Goal: Task Accomplishment & Management: Manage account settings

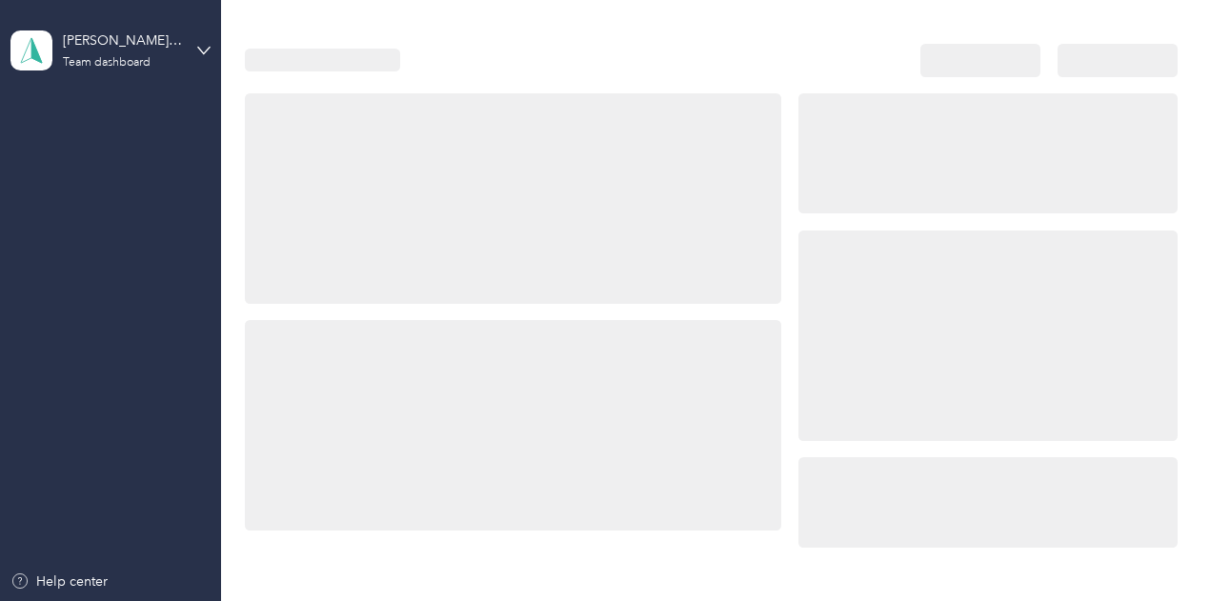
click at [962, 295] on div at bounding box center [987, 336] width 379 height 211
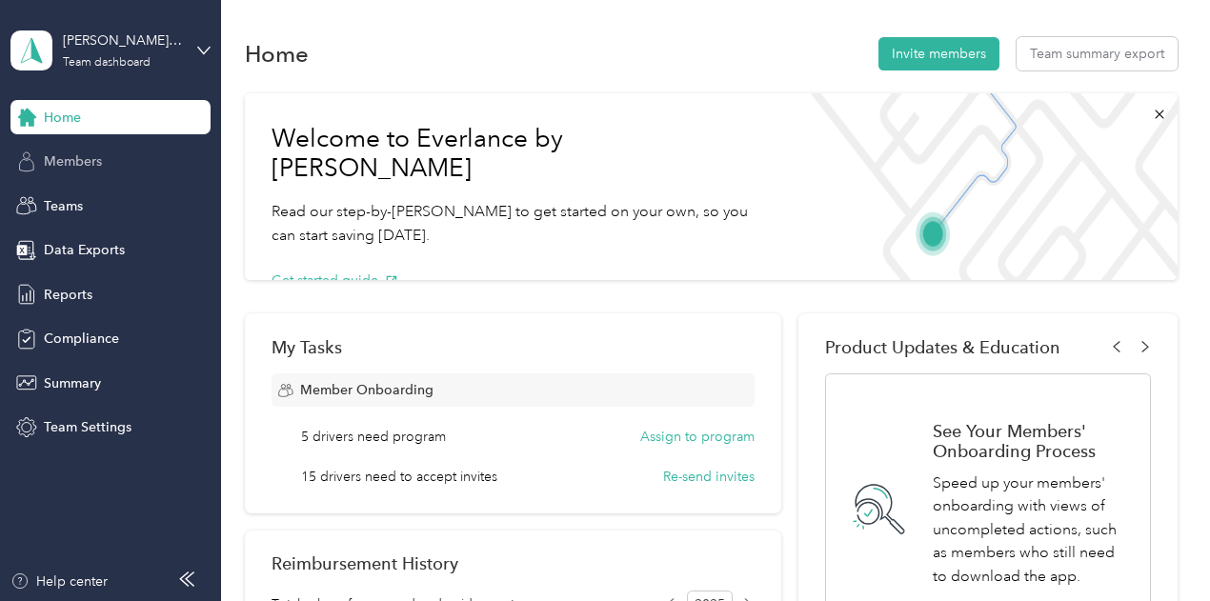
click at [110, 170] on div "Members" at bounding box center [110, 162] width 200 height 34
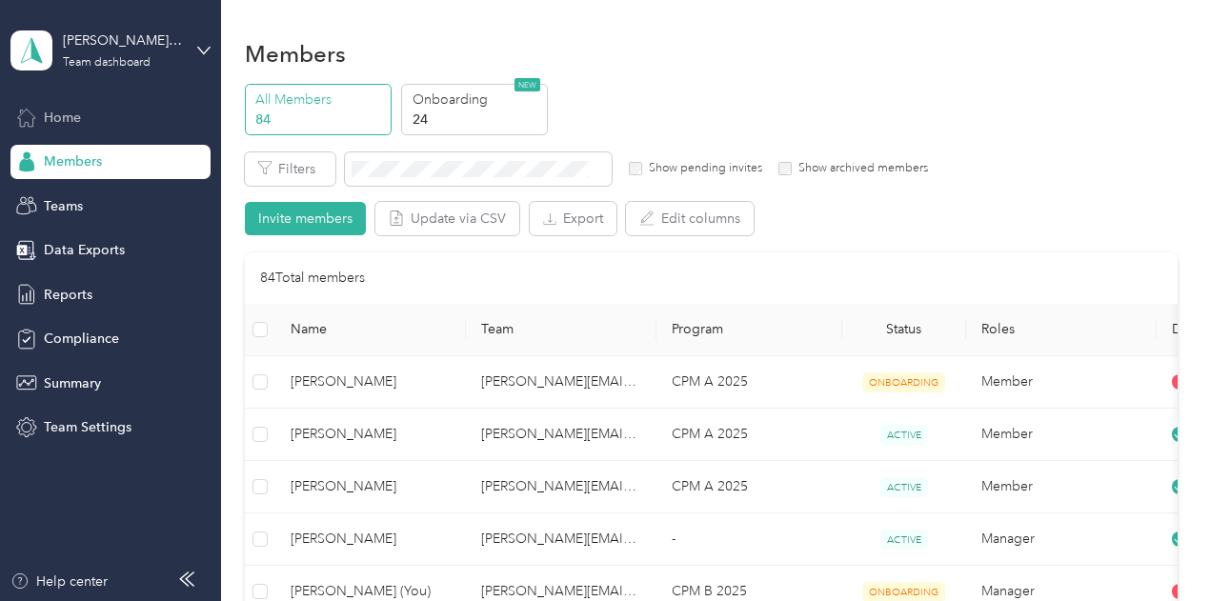
click at [104, 123] on div "Home" at bounding box center [110, 117] width 200 height 34
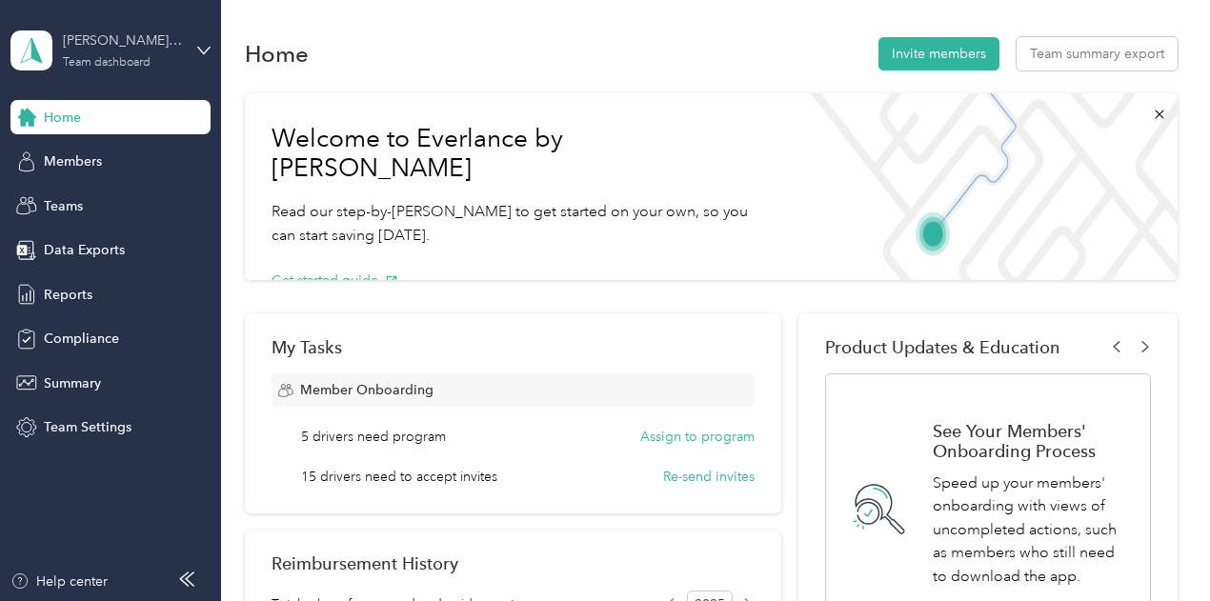
click at [135, 60] on div "Team dashboard" at bounding box center [107, 62] width 88 height 11
click at [129, 199] on div "Personal dashboard" at bounding box center [88, 199] width 120 height 20
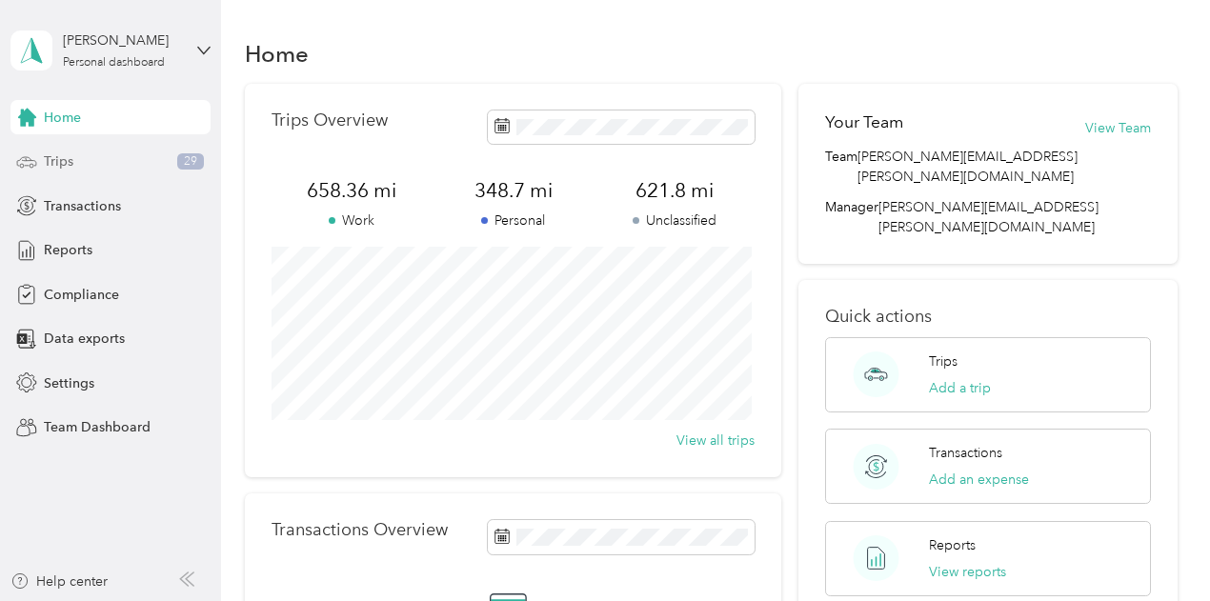
click at [81, 156] on div "Trips 29" at bounding box center [110, 162] width 200 height 34
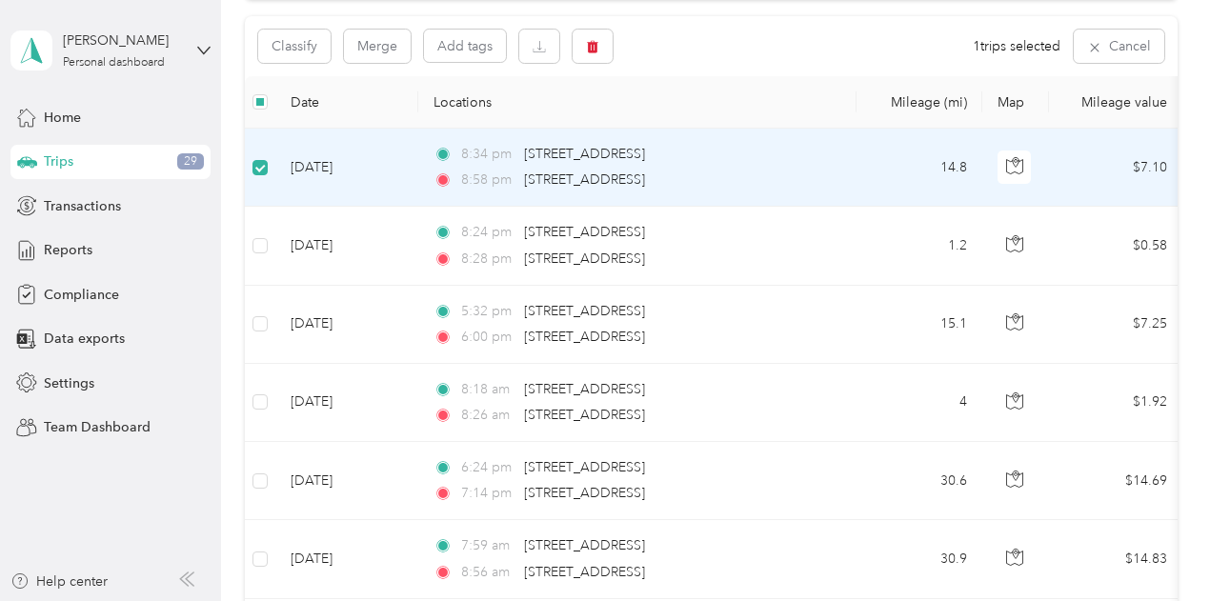
scroll to position [189, 0]
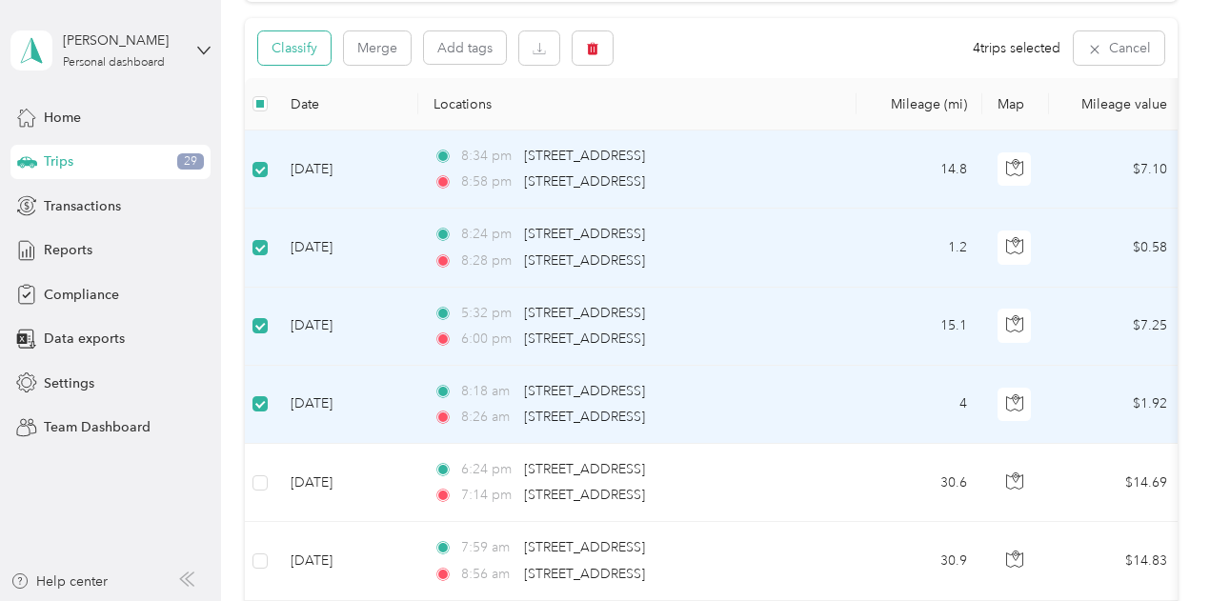
click at [311, 52] on button "Classify" at bounding box center [294, 47] width 72 height 33
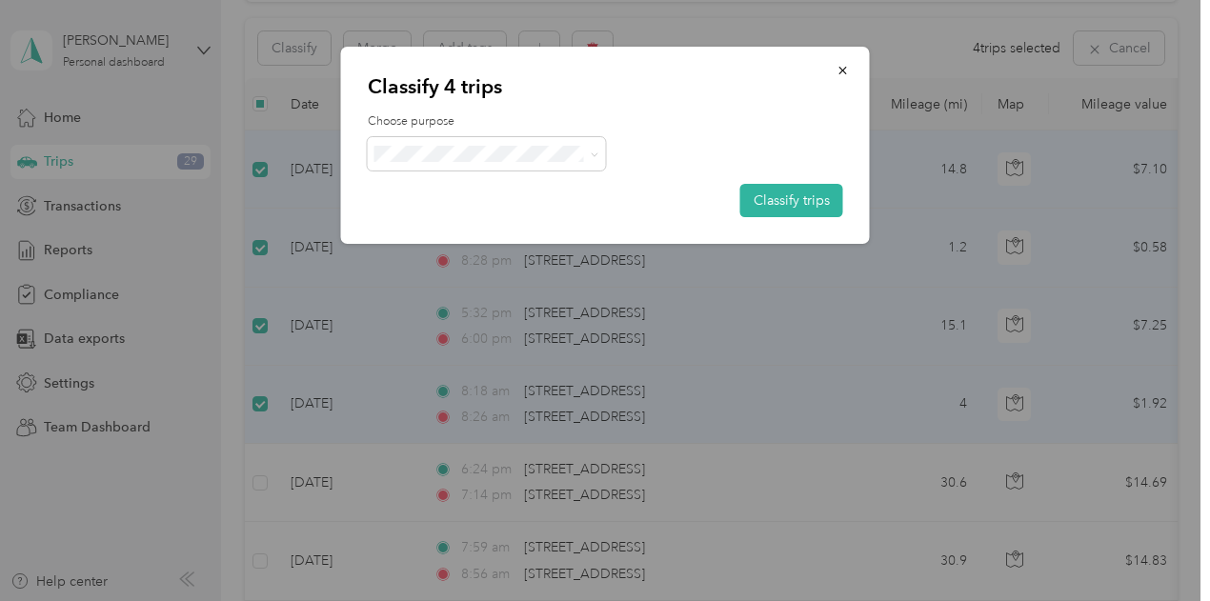
click at [610, 144] on div at bounding box center [605, 153] width 475 height 33
click at [440, 220] on span "Personal" at bounding box center [502, 222] width 177 height 20
click at [802, 192] on button "Classify trips" at bounding box center [791, 200] width 103 height 33
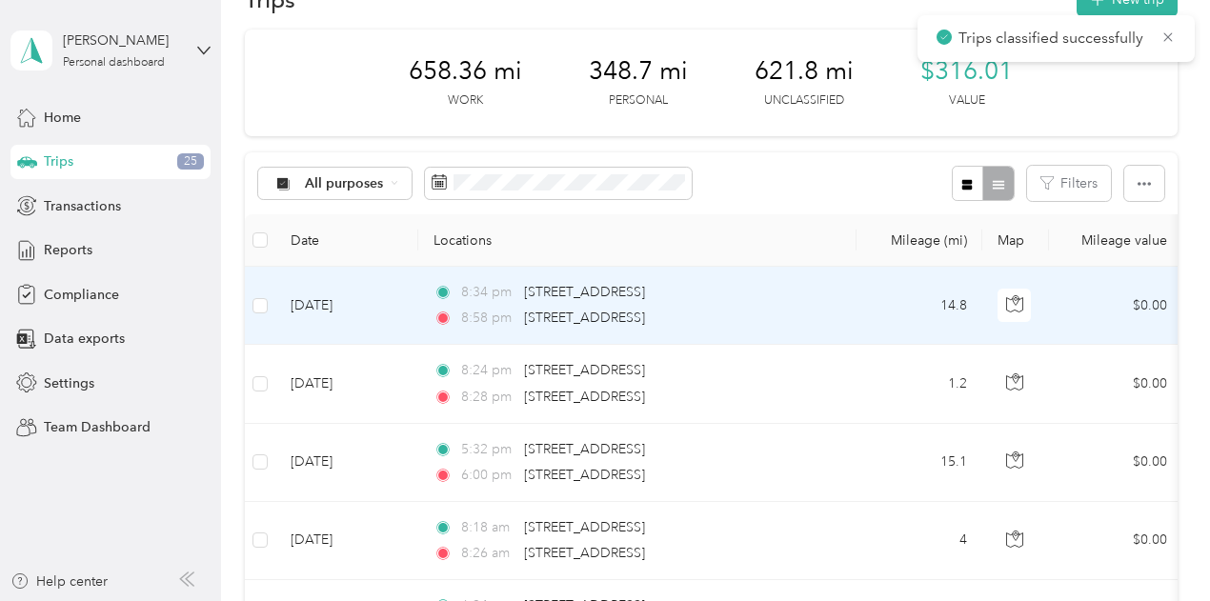
scroll to position [191, 0]
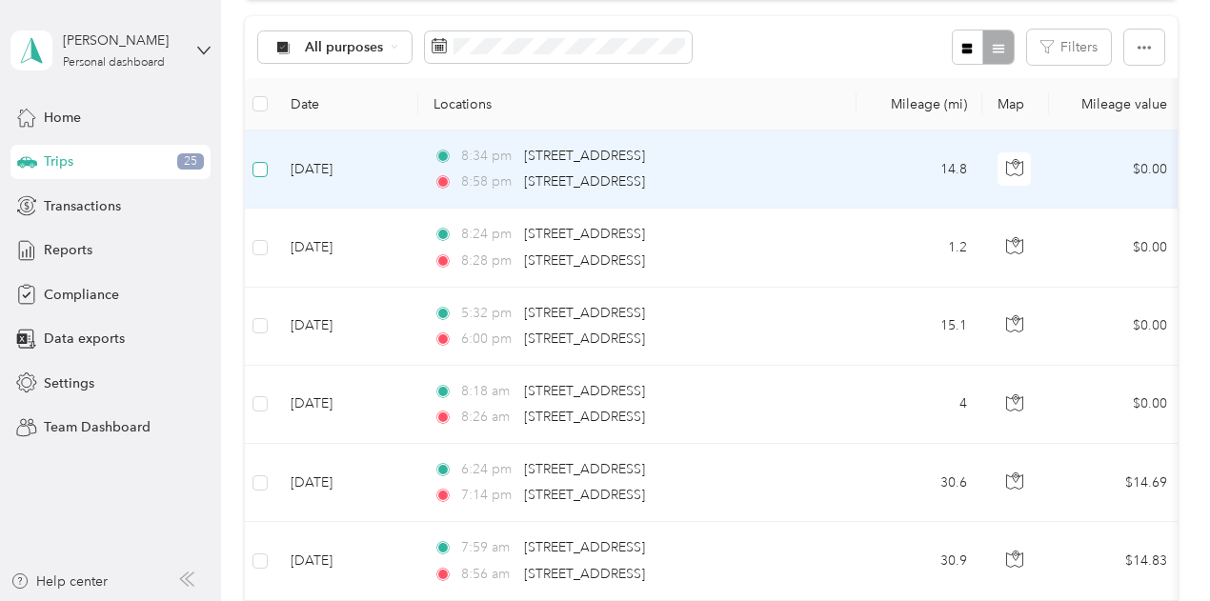
click at [255, 159] on label at bounding box center [259, 169] width 15 height 21
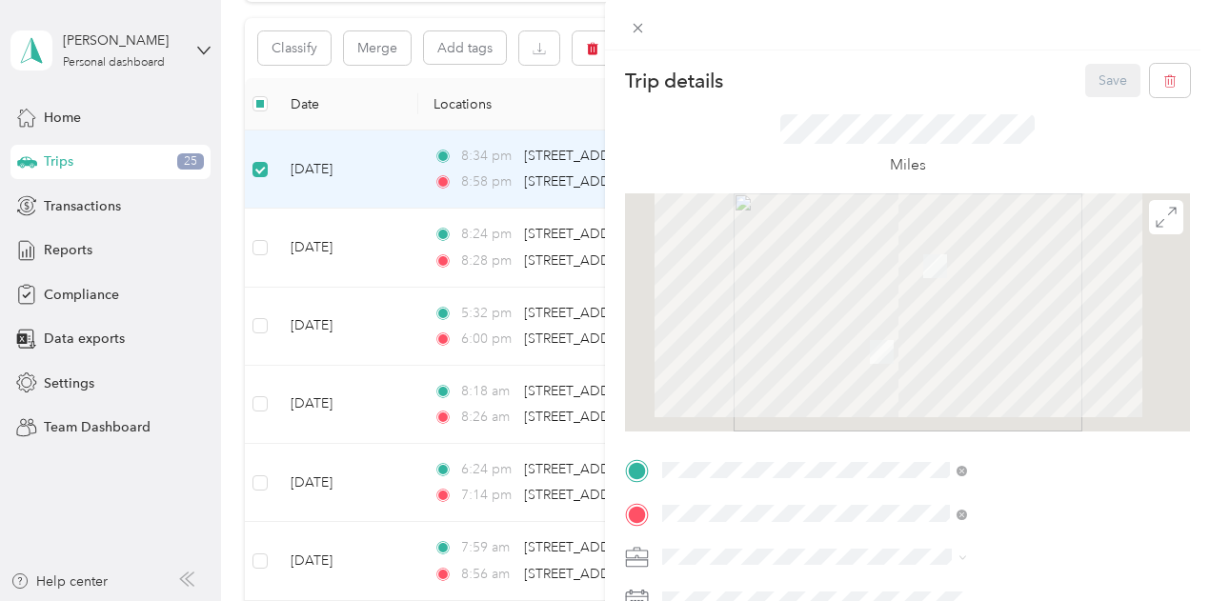
click at [265, 252] on div "Trip details Save This trip cannot be edited because it is either under review,…" at bounding box center [605, 300] width 1210 height 601
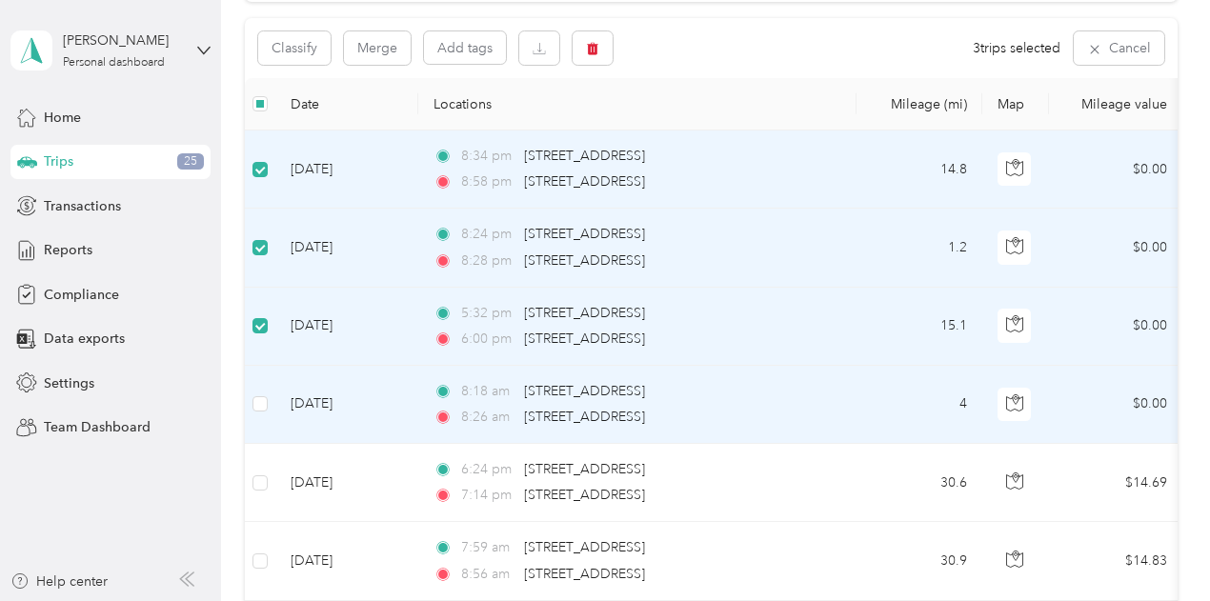
click at [257, 388] on td at bounding box center [260, 405] width 30 height 78
click at [316, 47] on button "Classify" at bounding box center [294, 47] width 72 height 33
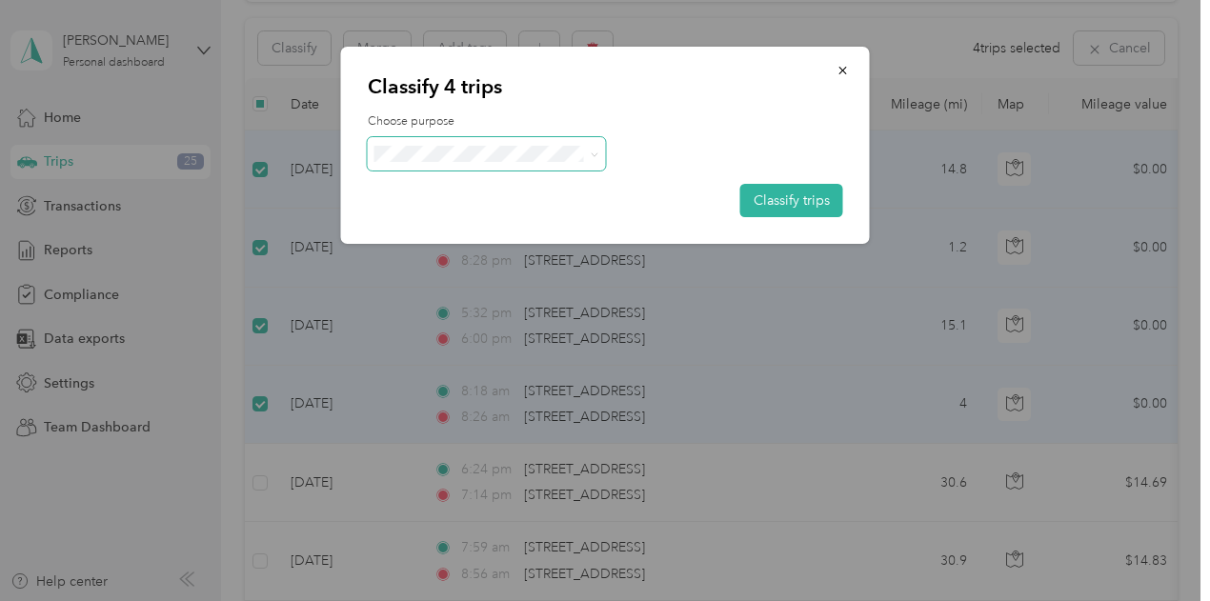
click at [588, 155] on span at bounding box center [590, 154] width 15 height 20
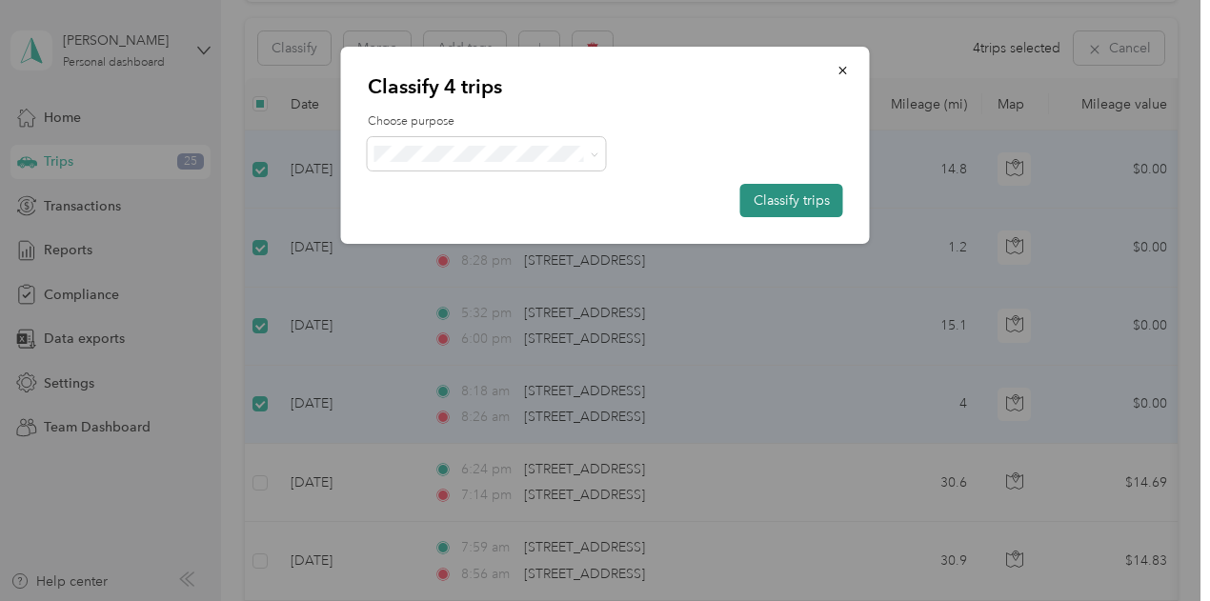
click at [796, 205] on button "Classify trips" at bounding box center [791, 200] width 103 height 33
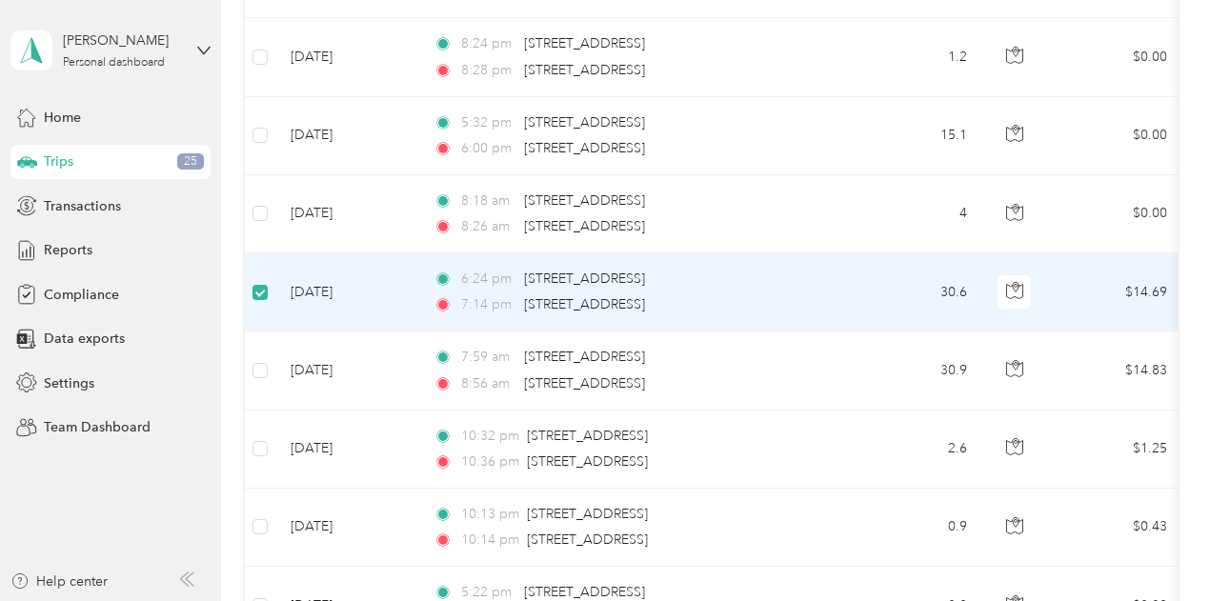
scroll to position [378, 0]
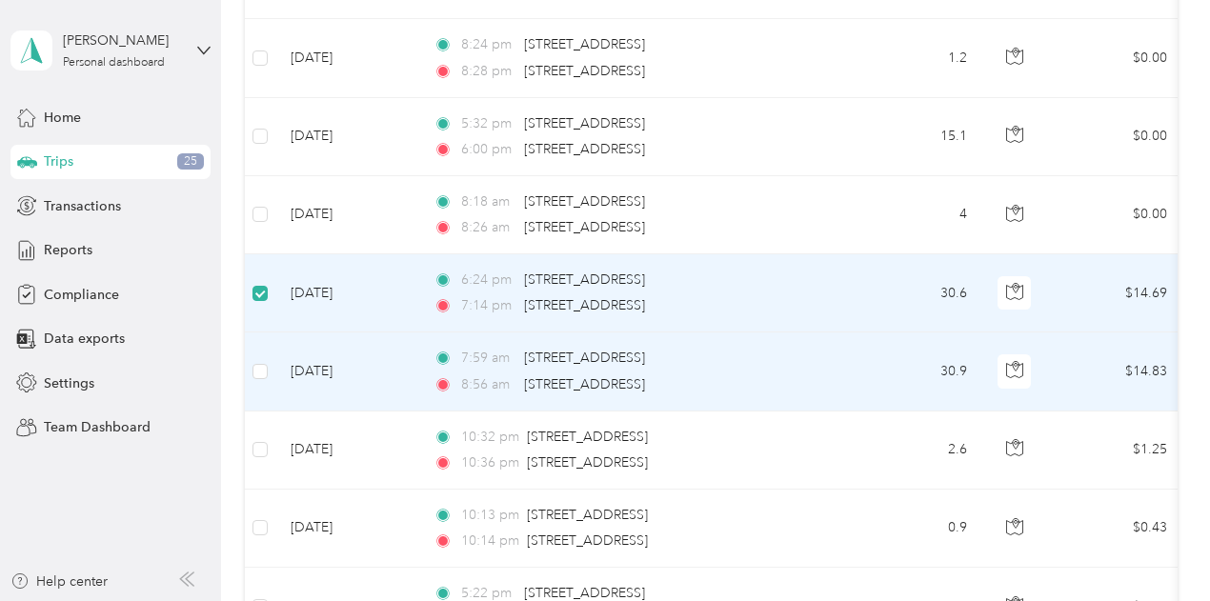
click at [253, 353] on td at bounding box center [260, 372] width 30 height 78
click at [270, 367] on td at bounding box center [260, 372] width 30 height 78
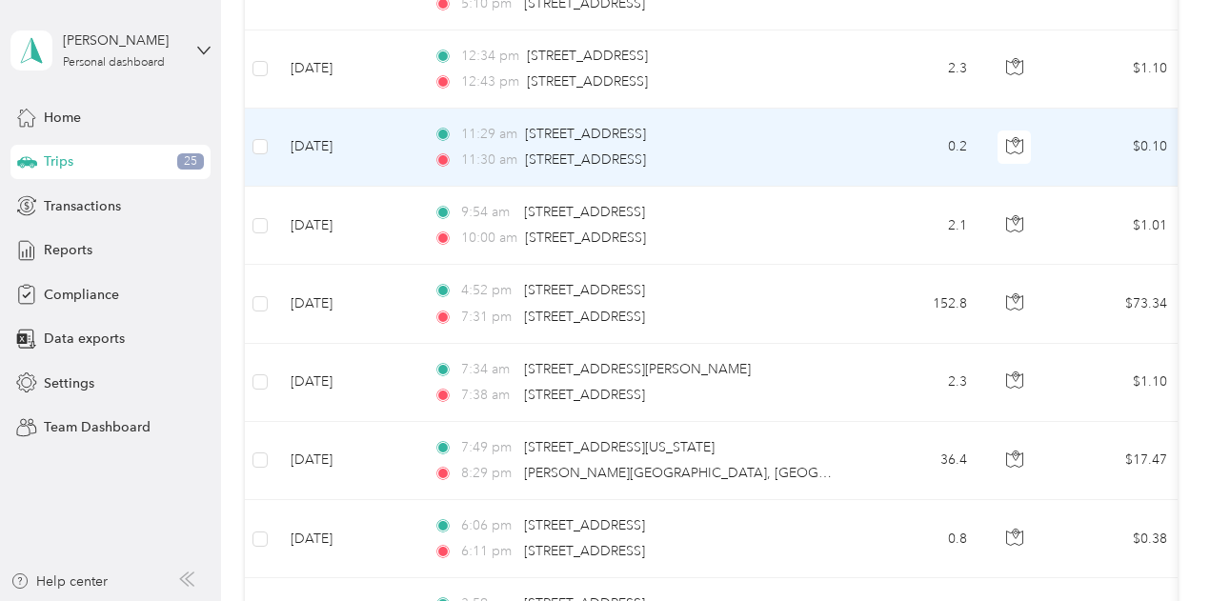
scroll to position [1141, 0]
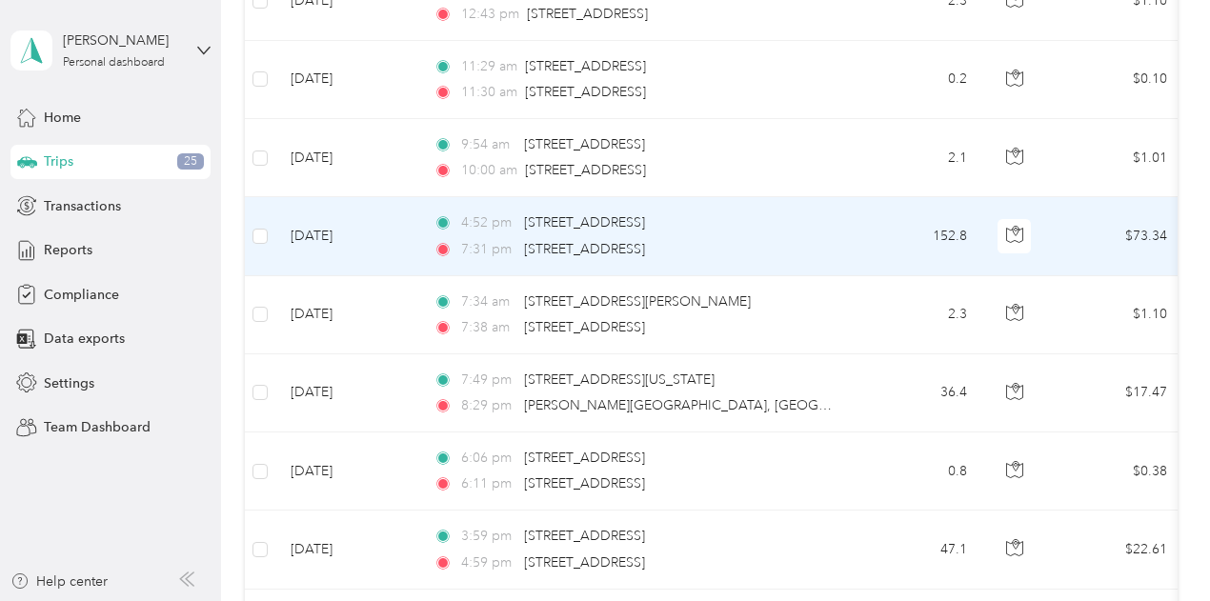
click at [268, 234] on td at bounding box center [260, 236] width 30 height 78
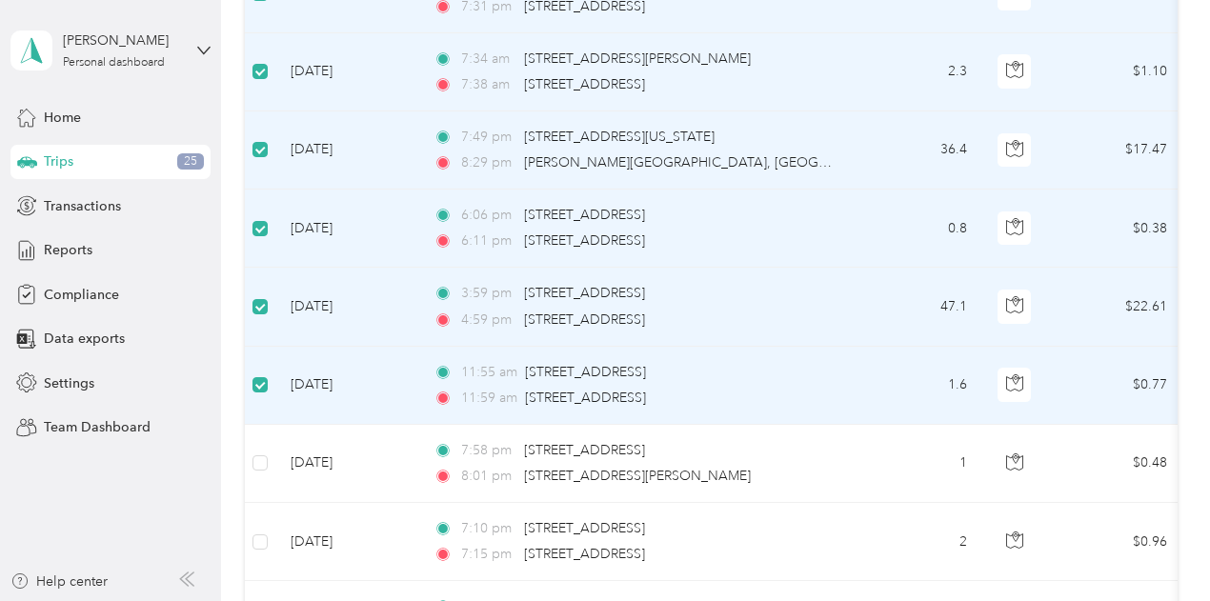
scroll to position [1426, 0]
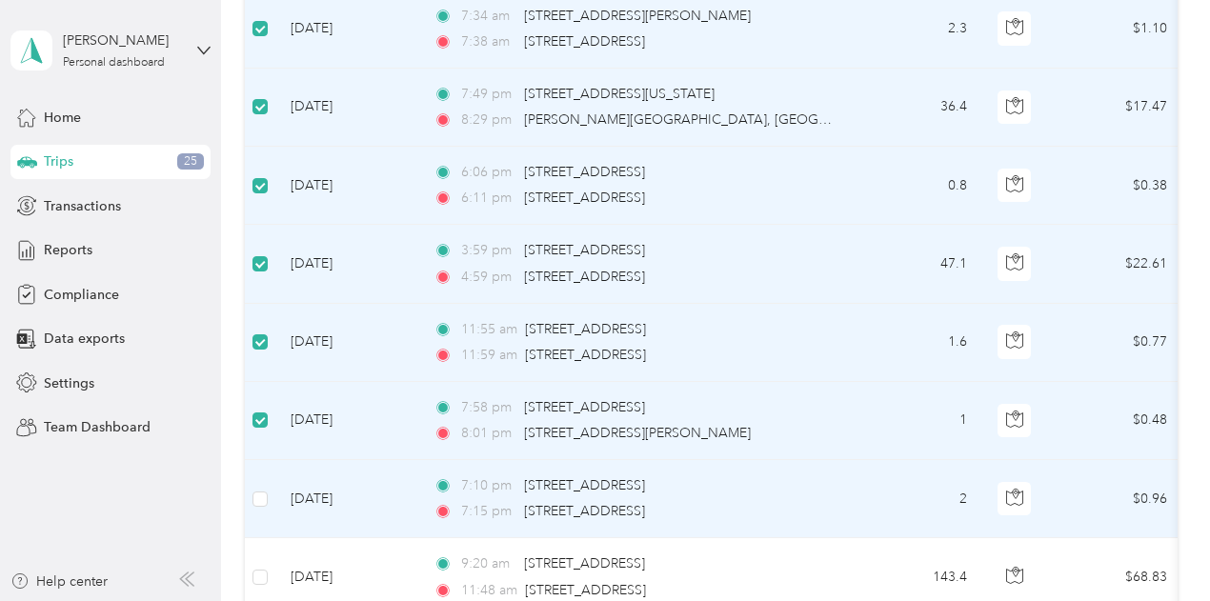
click at [248, 495] on td at bounding box center [260, 499] width 30 height 78
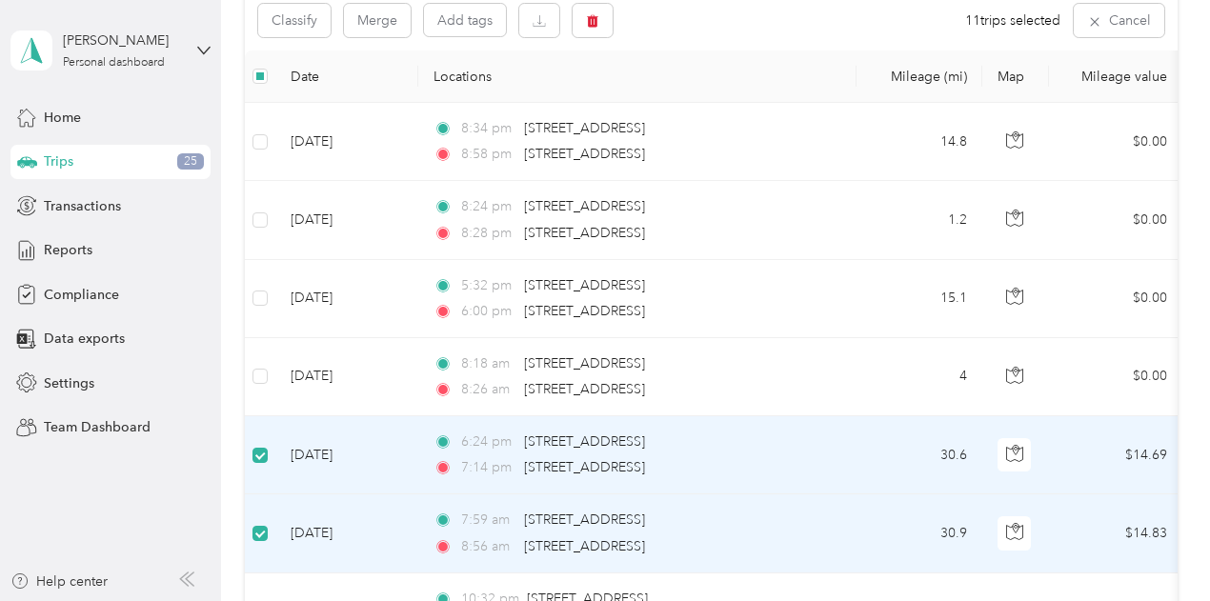
scroll to position [0, 0]
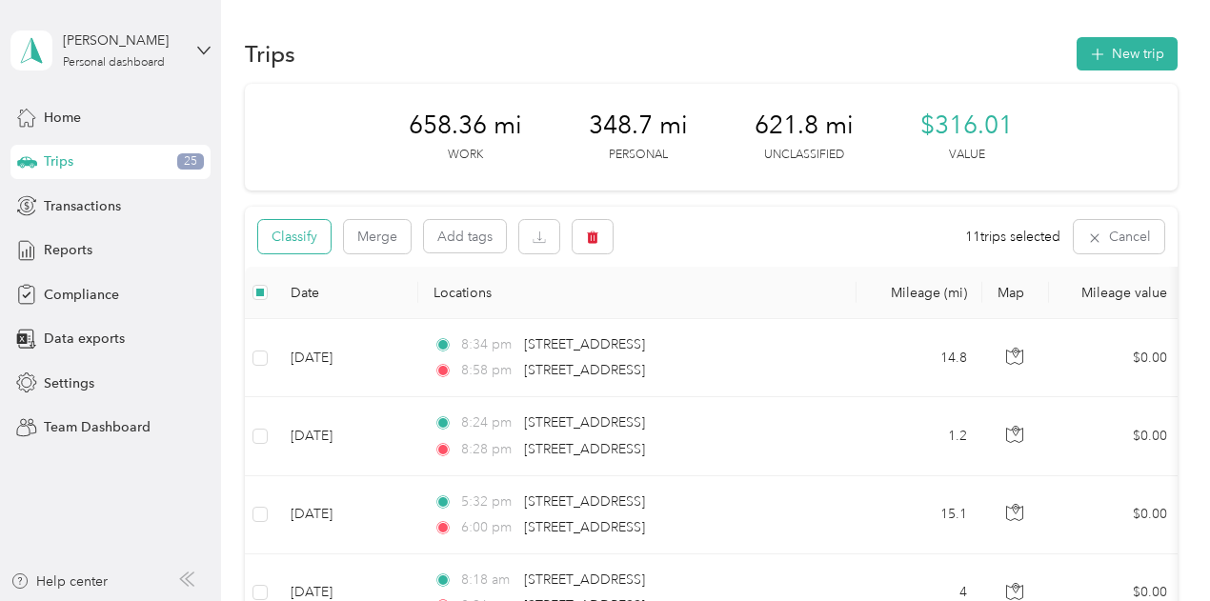
click at [319, 242] on button "Classify" at bounding box center [294, 236] width 72 height 33
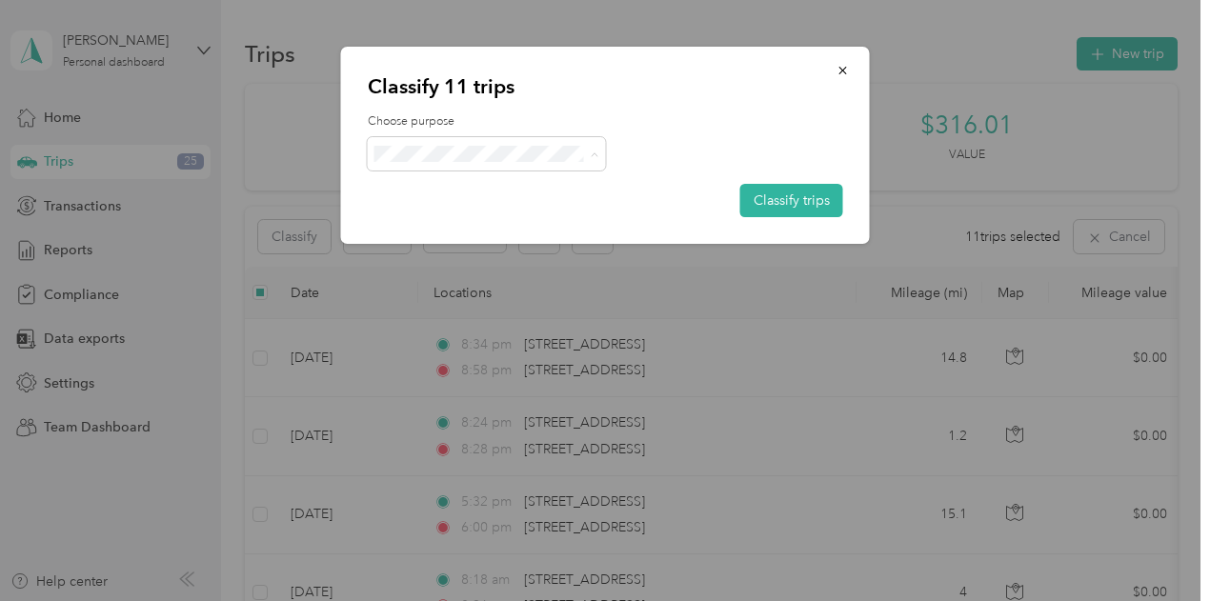
click at [511, 194] on li "Option Care Health" at bounding box center [487, 188] width 238 height 33
click at [793, 202] on button "Classify trips" at bounding box center [791, 200] width 103 height 33
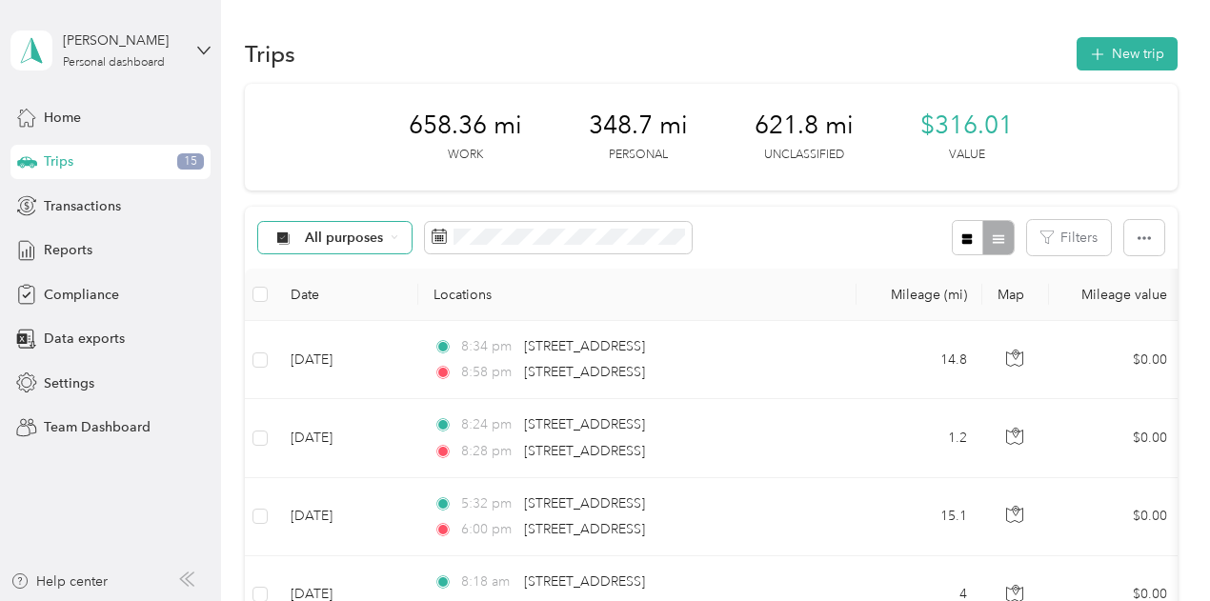
click at [401, 232] on div "All purposes" at bounding box center [335, 238] width 154 height 32
click at [372, 315] on ol "All purposes Unclassified Option Care Health Personal" at bounding box center [350, 321] width 184 height 133
click at [378, 240] on span "All purposes" at bounding box center [344, 238] width 79 height 13
click at [337, 303] on span "Unclassified" at bounding box center [367, 305] width 123 height 20
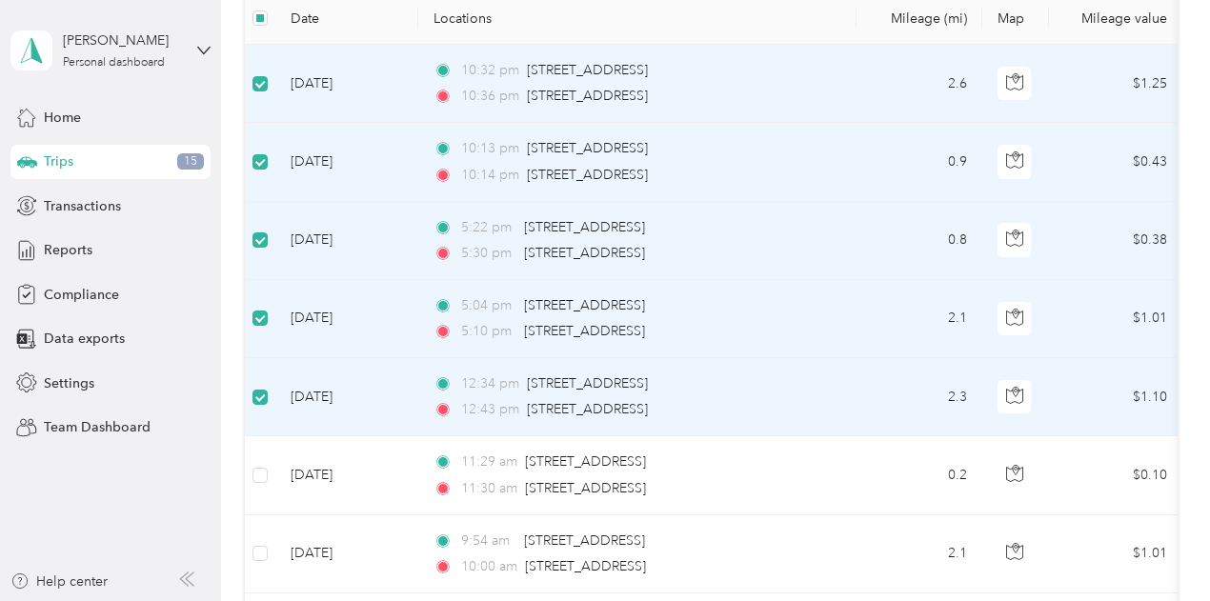
scroll to position [379, 0]
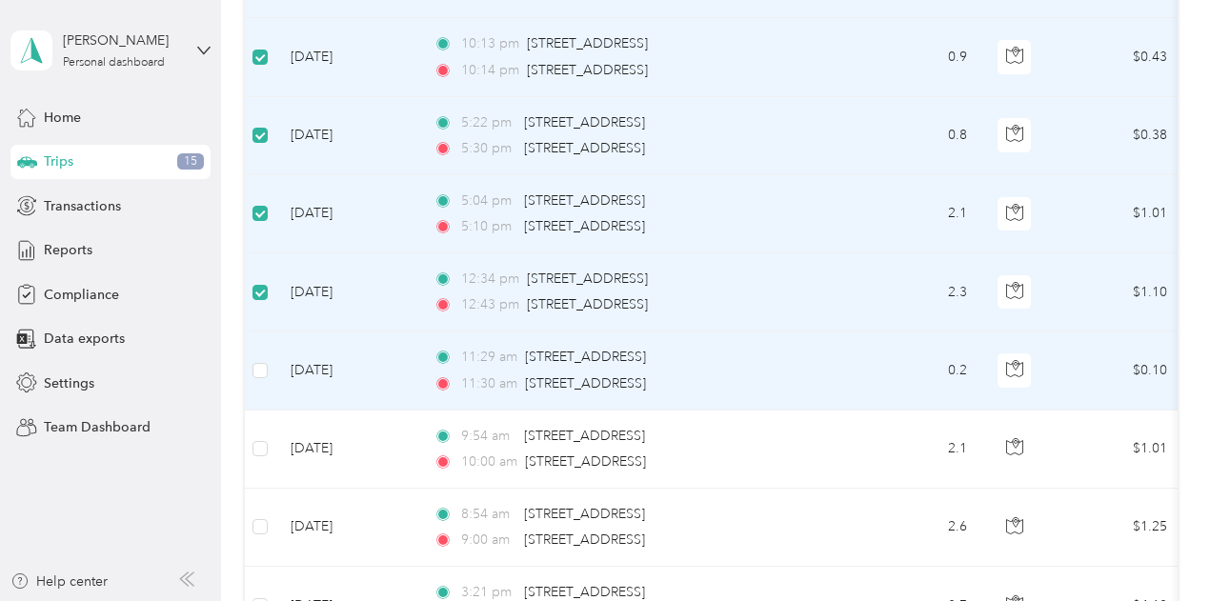
click at [250, 361] on td at bounding box center [260, 371] width 30 height 78
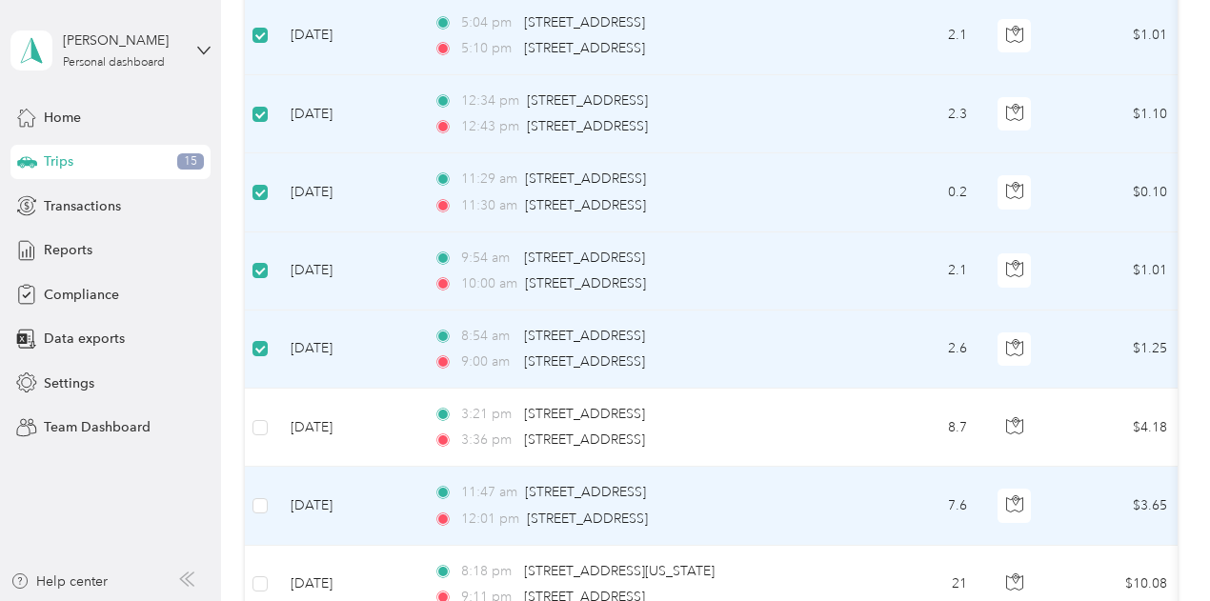
scroll to position [570, 0]
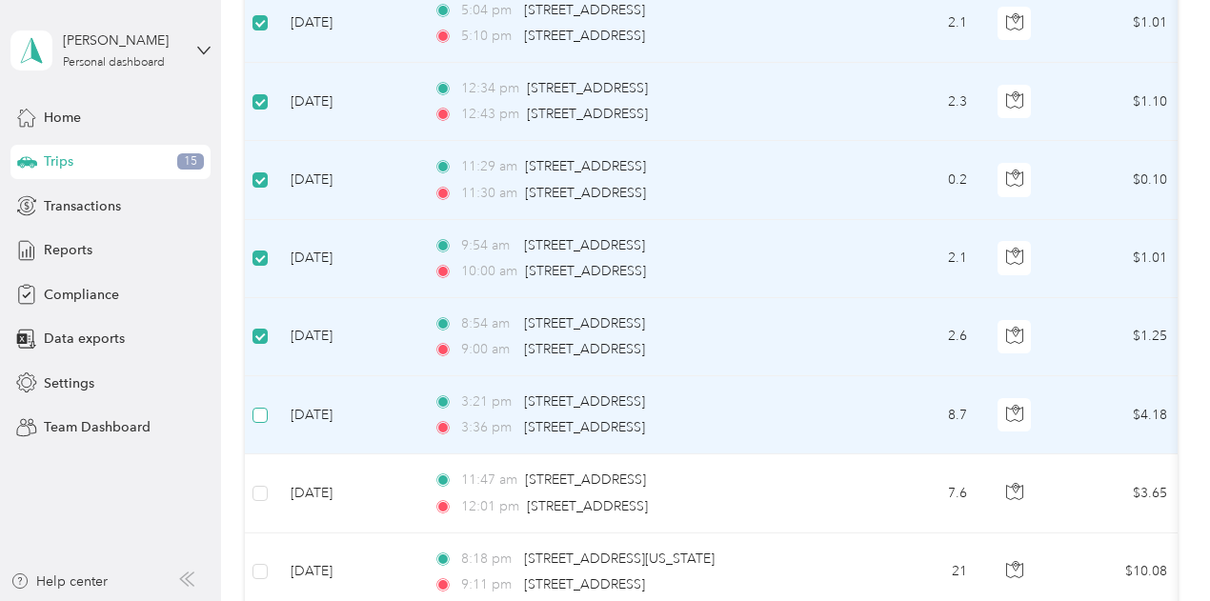
click at [263, 420] on label at bounding box center [259, 415] width 15 height 21
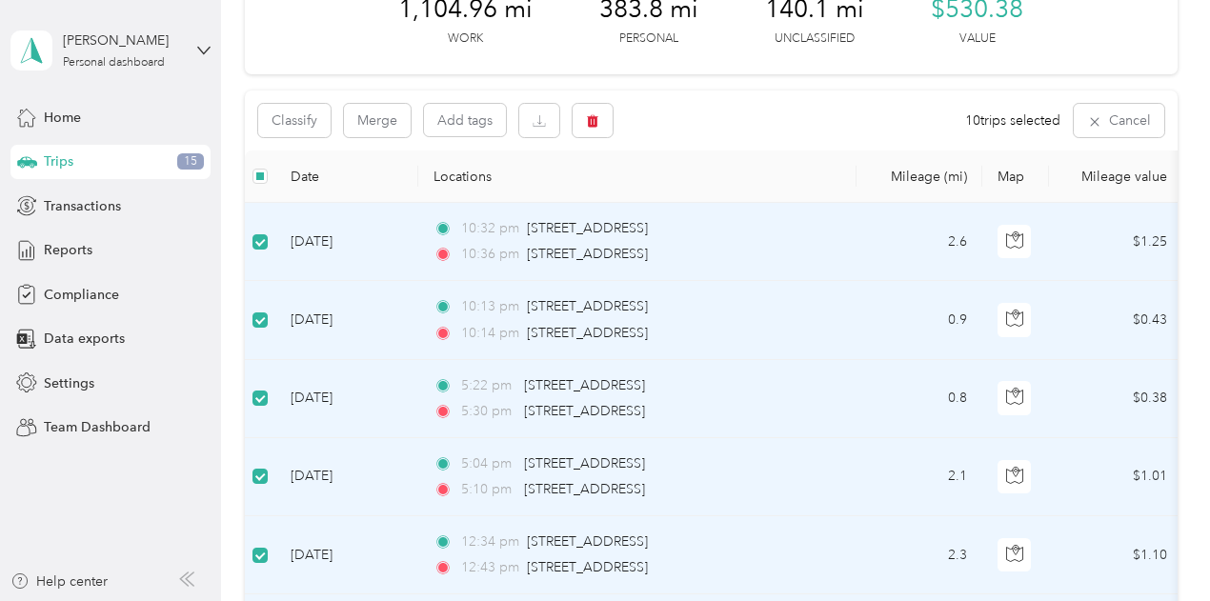
scroll to position [0, 0]
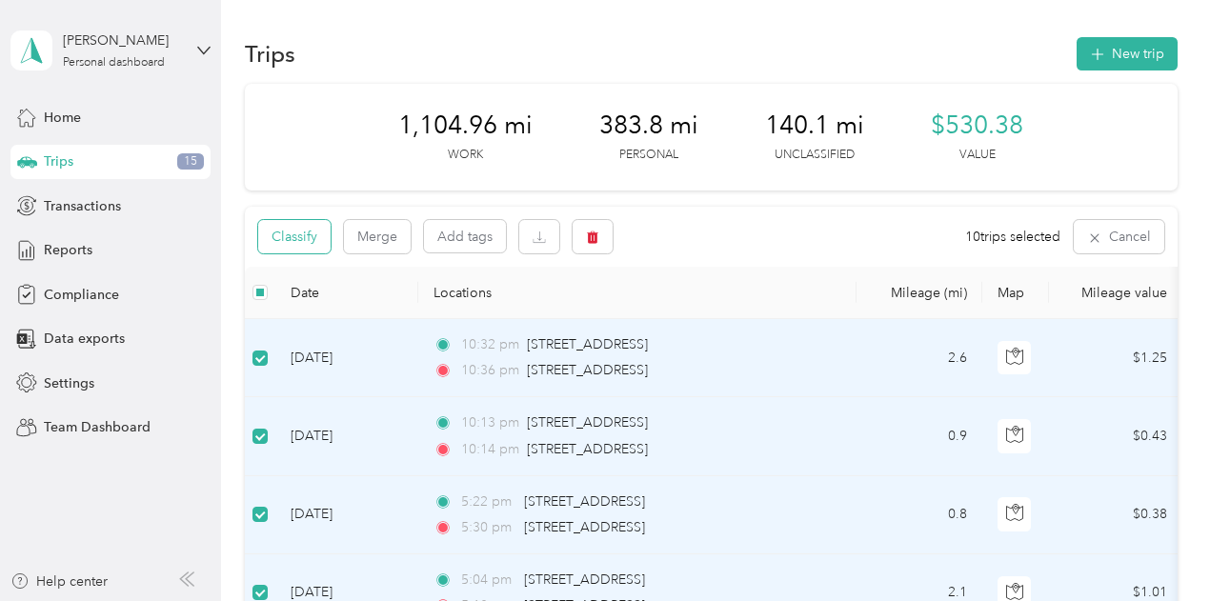
click at [316, 246] on button "Classify" at bounding box center [294, 236] width 72 height 33
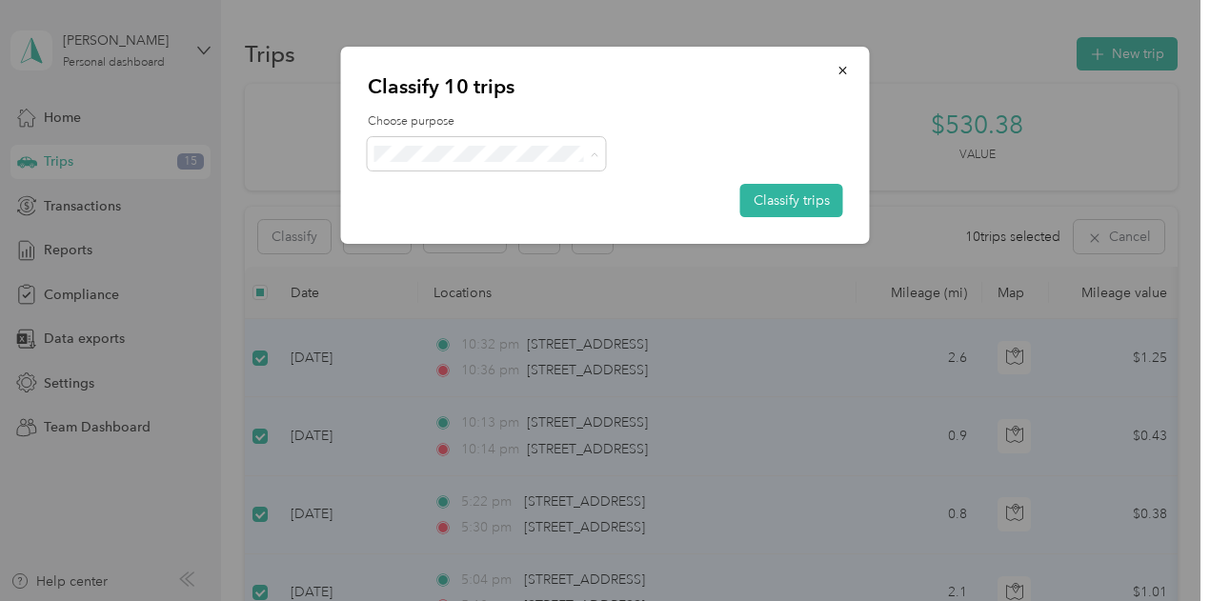
click at [484, 220] on span "Personal" at bounding box center [502, 222] width 177 height 20
click at [792, 205] on button "Classify trips" at bounding box center [791, 200] width 103 height 33
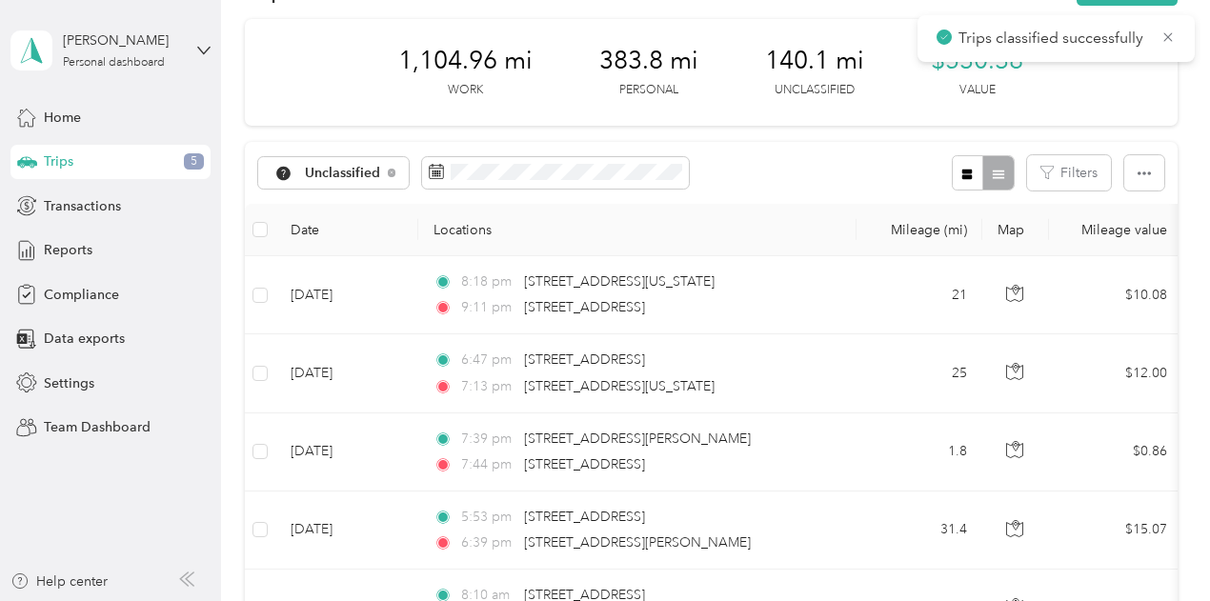
scroll to position [191, 0]
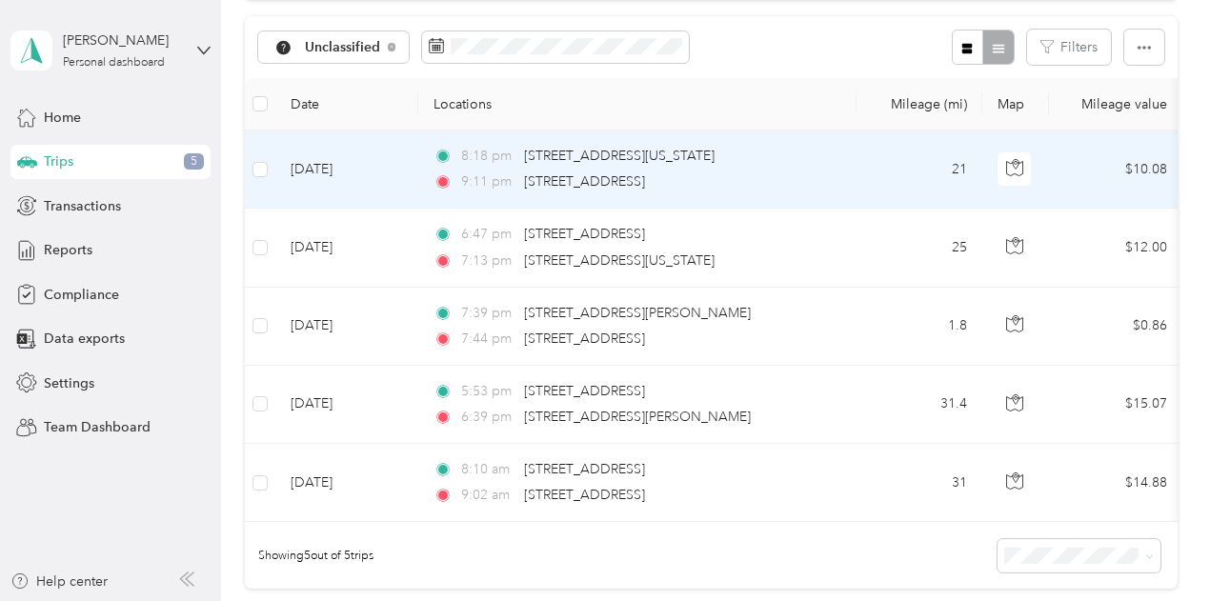
click at [268, 171] on td at bounding box center [260, 170] width 30 height 78
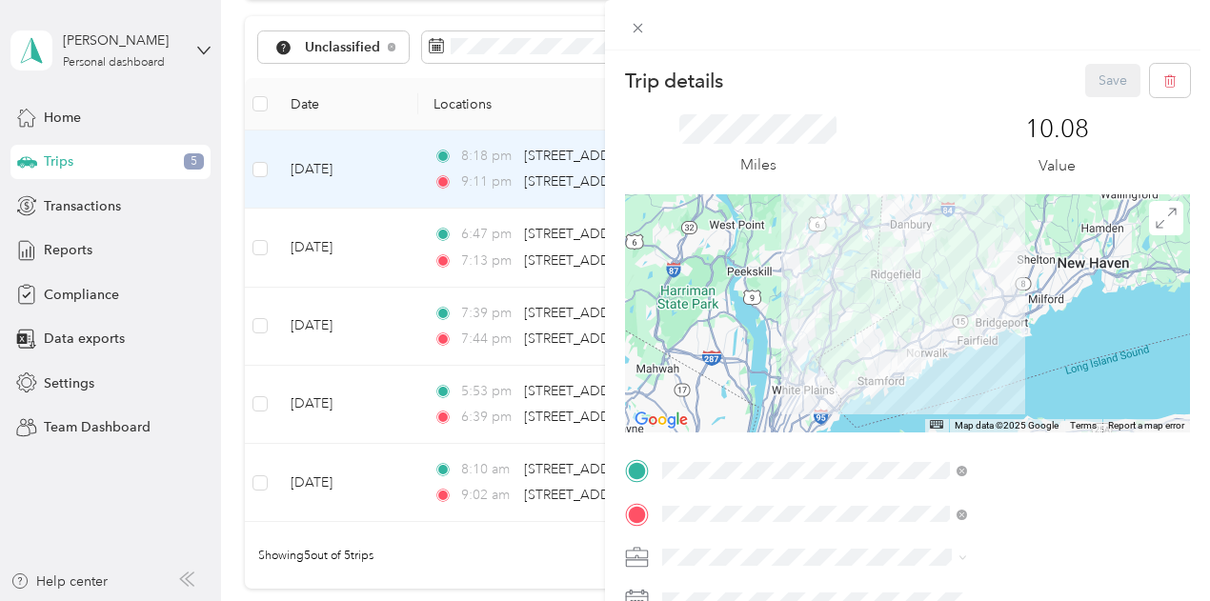
click at [264, 174] on div "Trip details Save This trip cannot be edited because it is either under review,…" at bounding box center [605, 300] width 1210 height 601
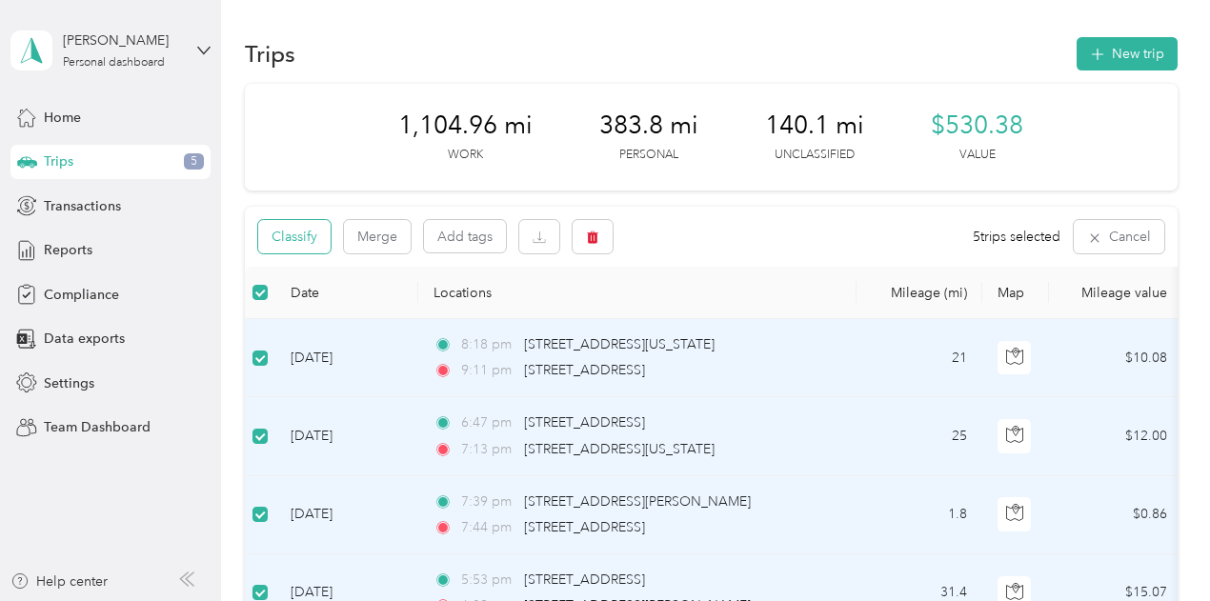
click at [304, 240] on button "Classify" at bounding box center [294, 236] width 72 height 33
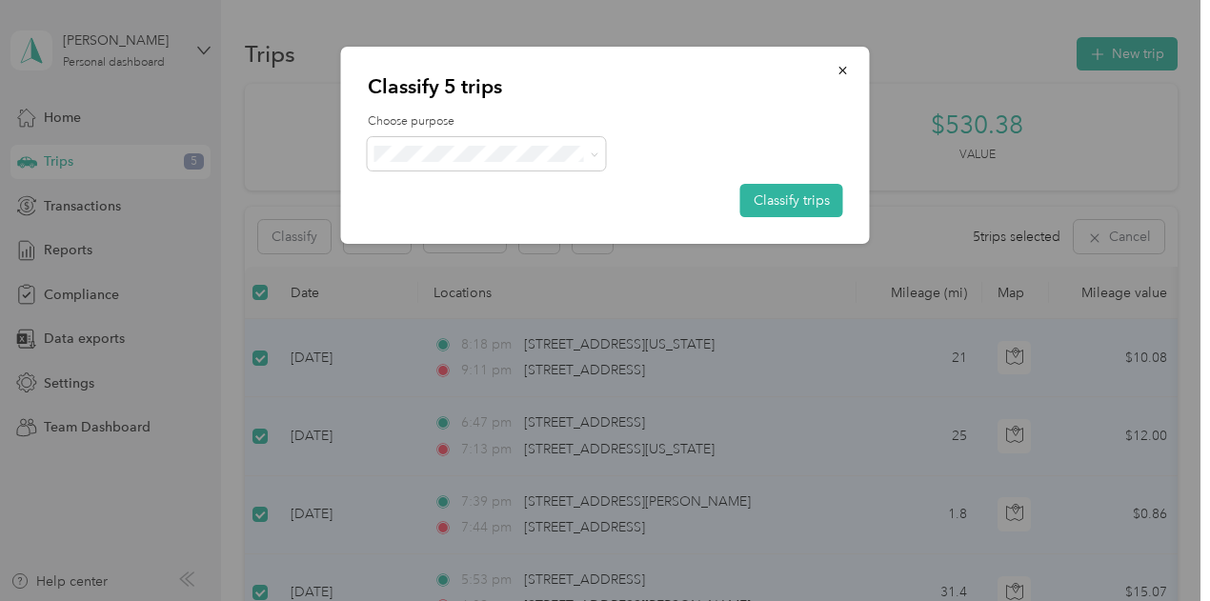
click at [536, 189] on span "Option Care Health" at bounding box center [502, 189] width 177 height 20
click at [820, 199] on button "Classify trips" at bounding box center [791, 200] width 103 height 33
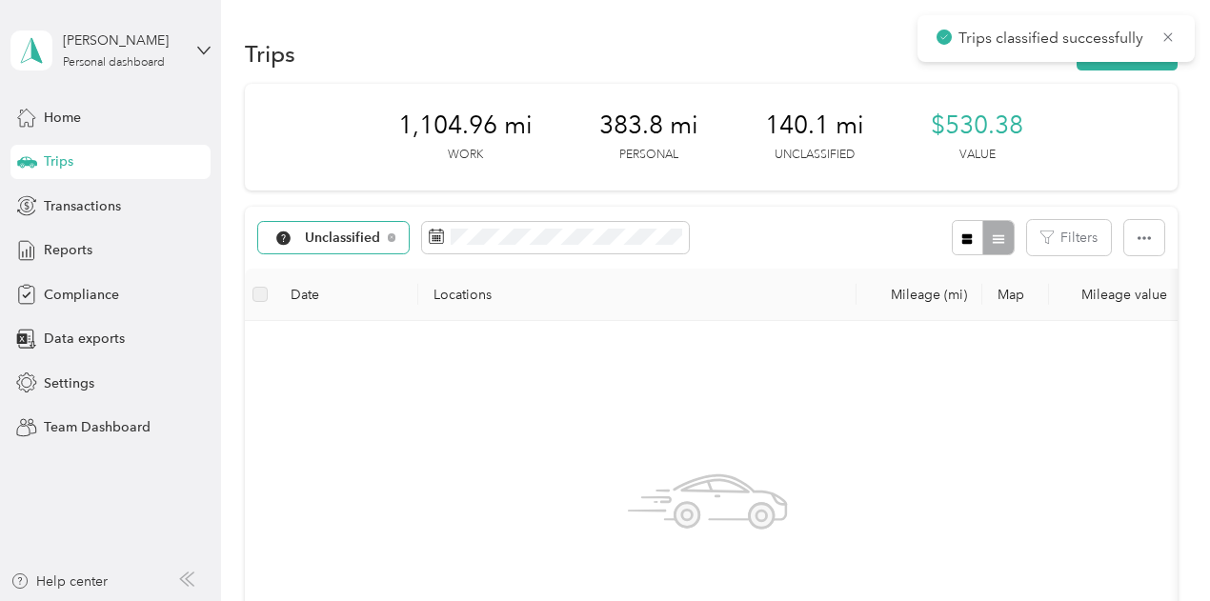
click at [364, 246] on div "Unclassified" at bounding box center [333, 238] width 151 height 32
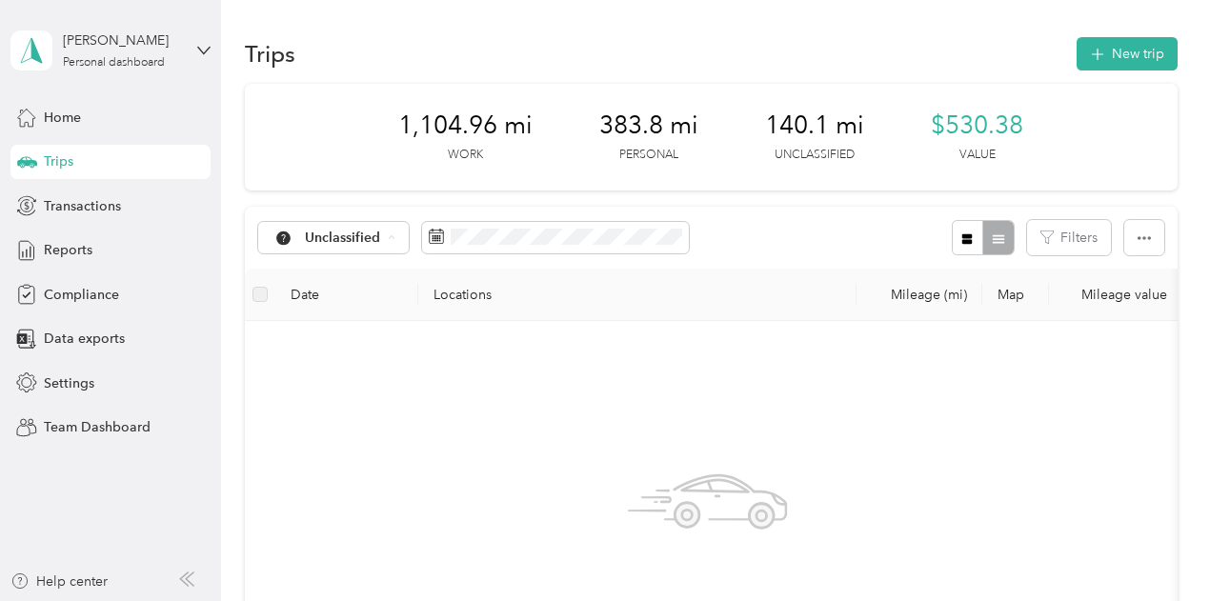
click at [361, 272] on span "All purposes" at bounding box center [367, 272] width 123 height 20
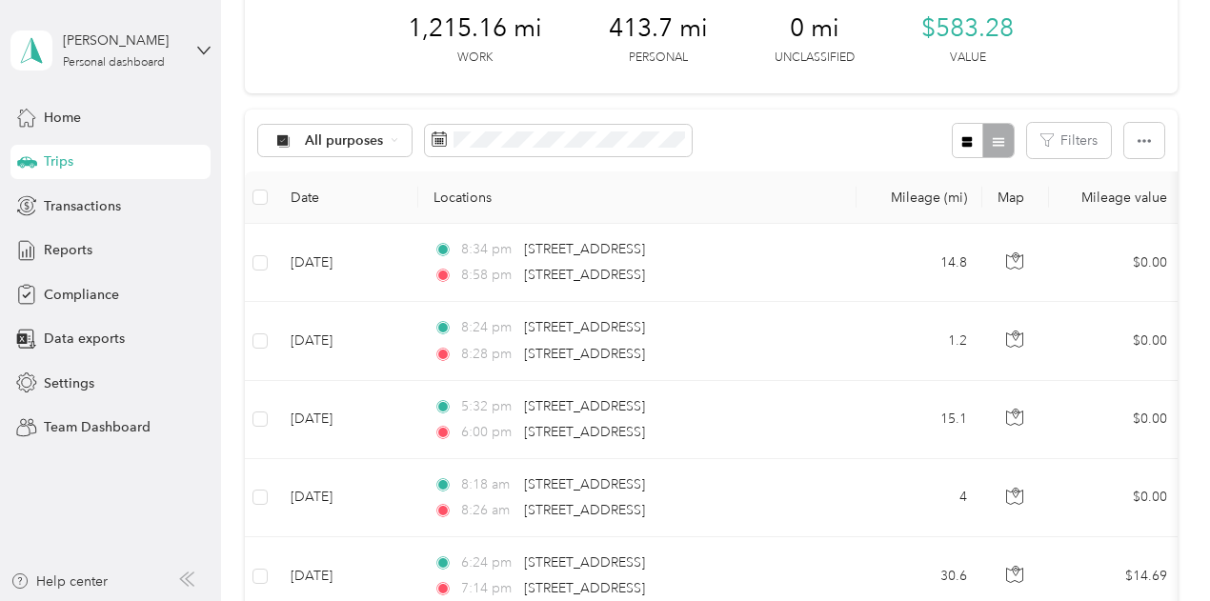
scroll to position [30, 0]
